Goal: Task Accomplishment & Management: Use online tool/utility

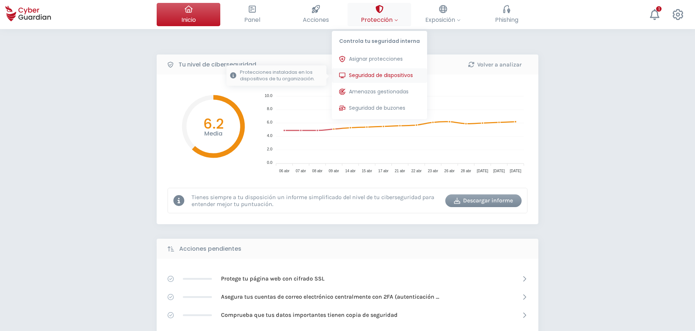
click at [377, 78] on span "Seguridad de dispositivos" at bounding box center [381, 76] width 64 height 8
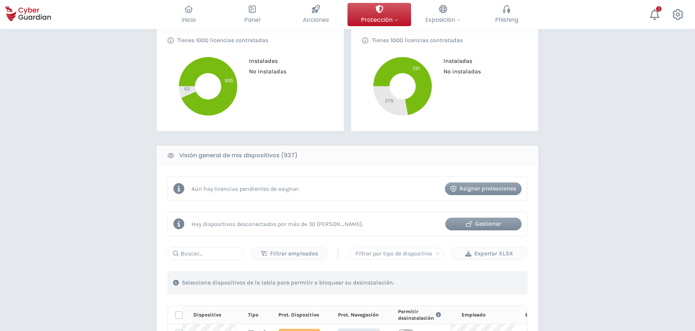
scroll to position [218, 0]
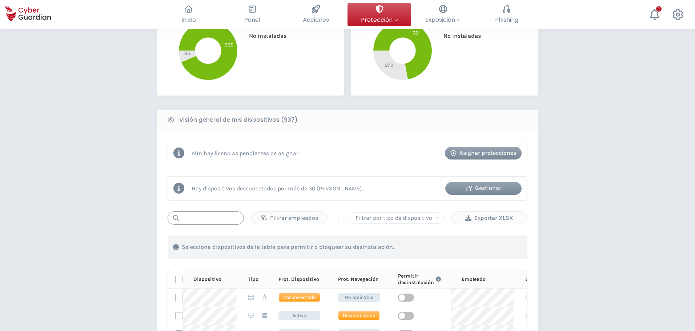
click at [211, 219] on input "text" at bounding box center [206, 218] width 76 height 13
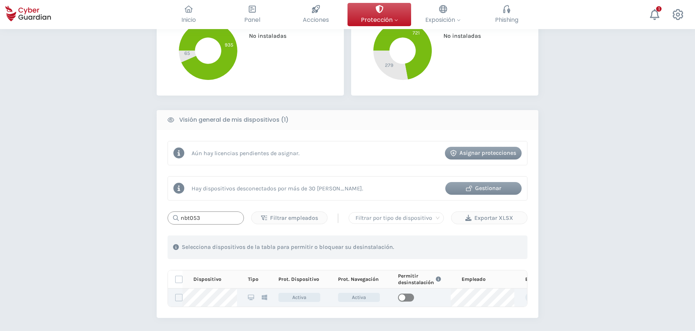
type input "nbt053"
drag, startPoint x: 403, startPoint y: 297, endPoint x: 402, endPoint y: 303, distance: 6.3
click at [403, 297] on div "button" at bounding box center [402, 298] width 7 height 7
